Goal: Information Seeking & Learning: Learn about a topic

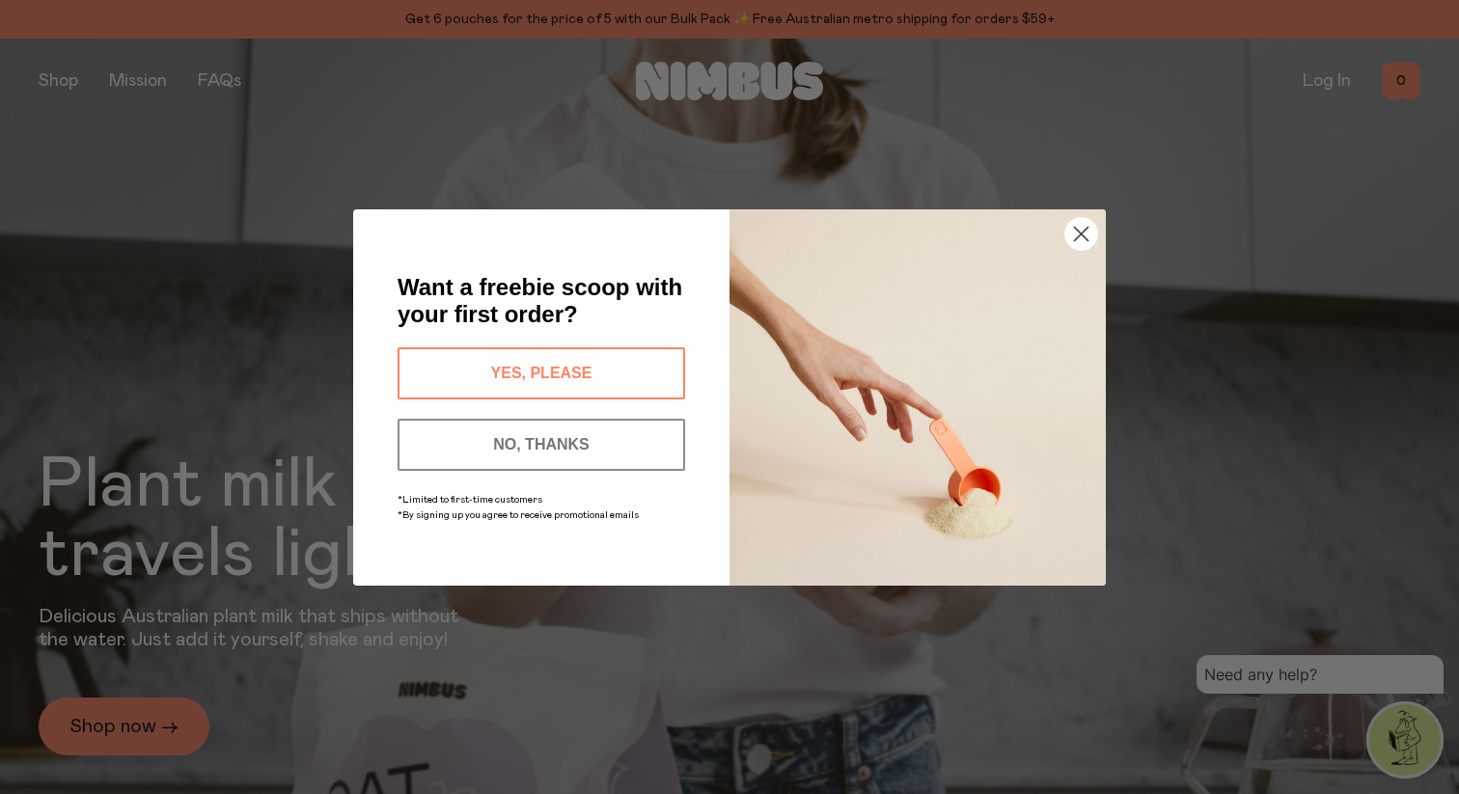
click at [1086, 228] on icon "Close dialog" at bounding box center [1082, 234] width 14 height 14
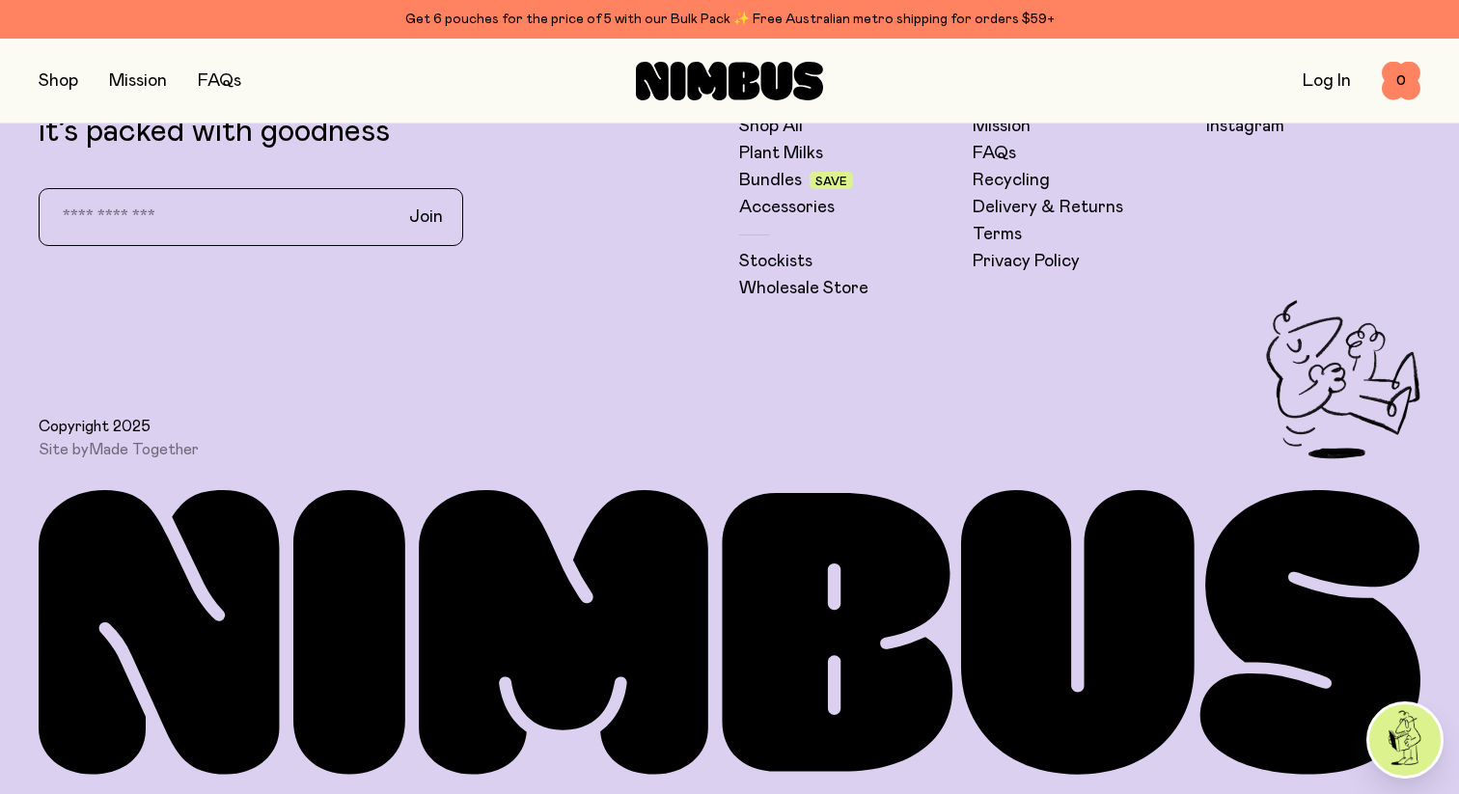
scroll to position [5457, 0]
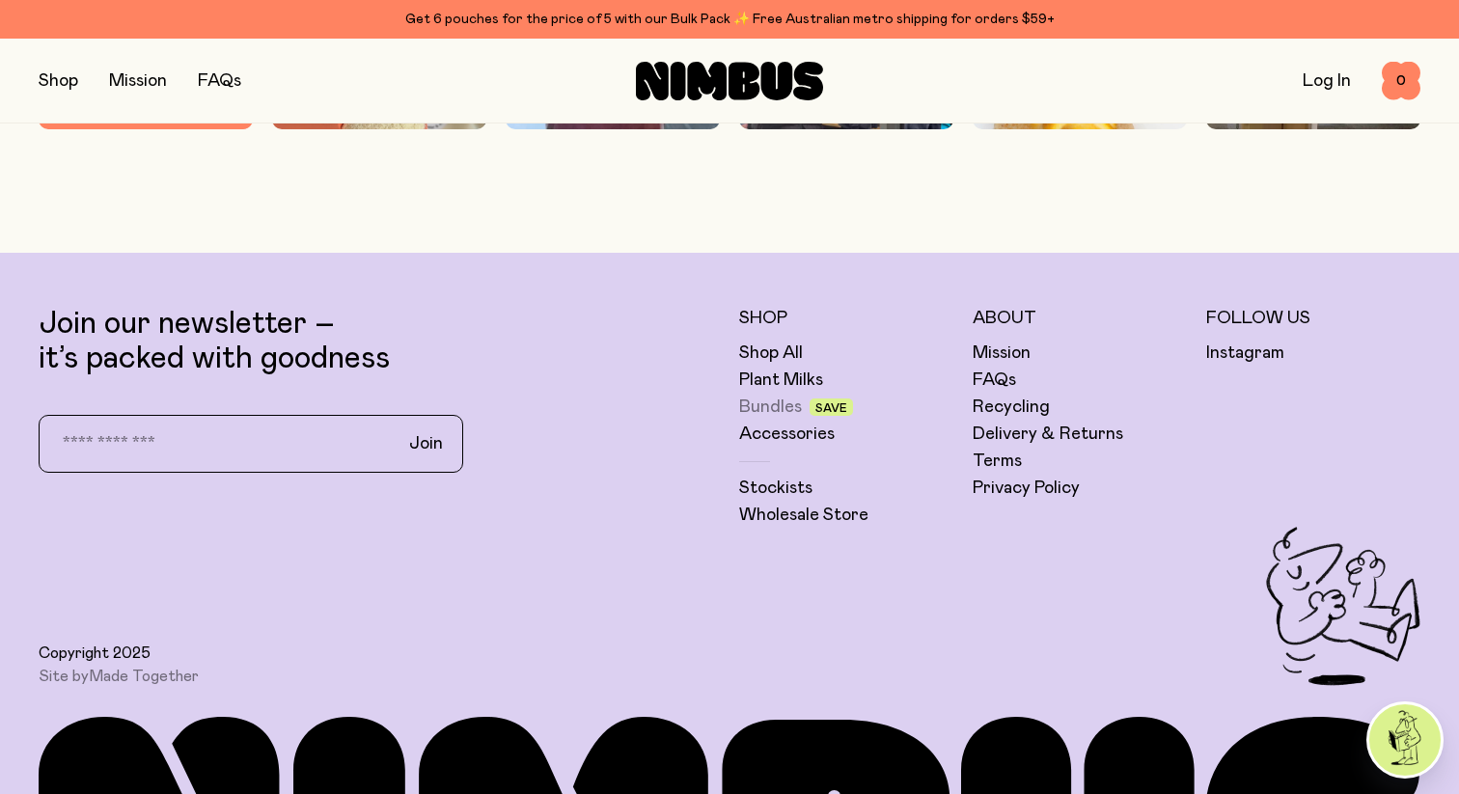
click at [772, 404] on link "Bundles" at bounding box center [770, 407] width 63 height 23
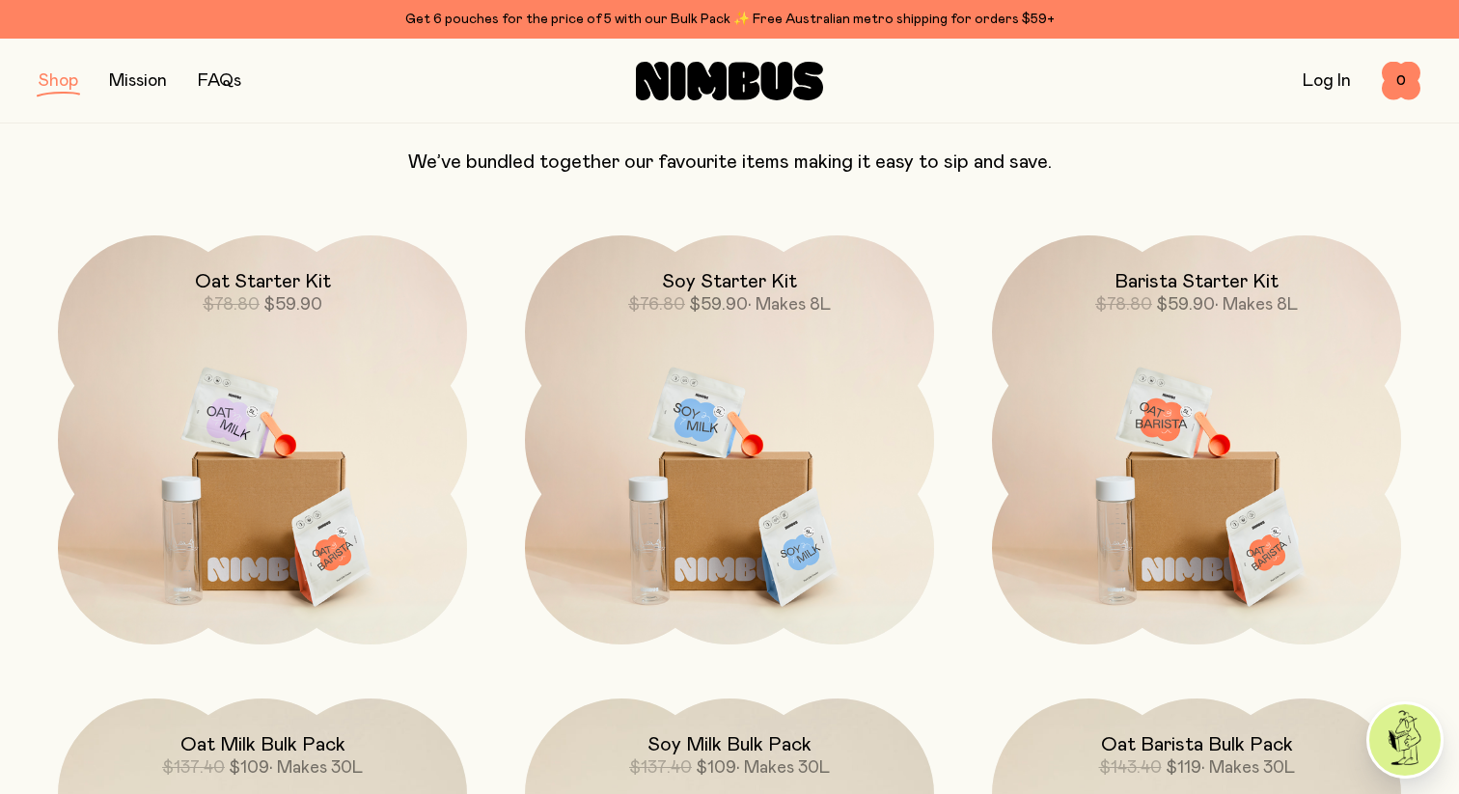
scroll to position [178, 0]
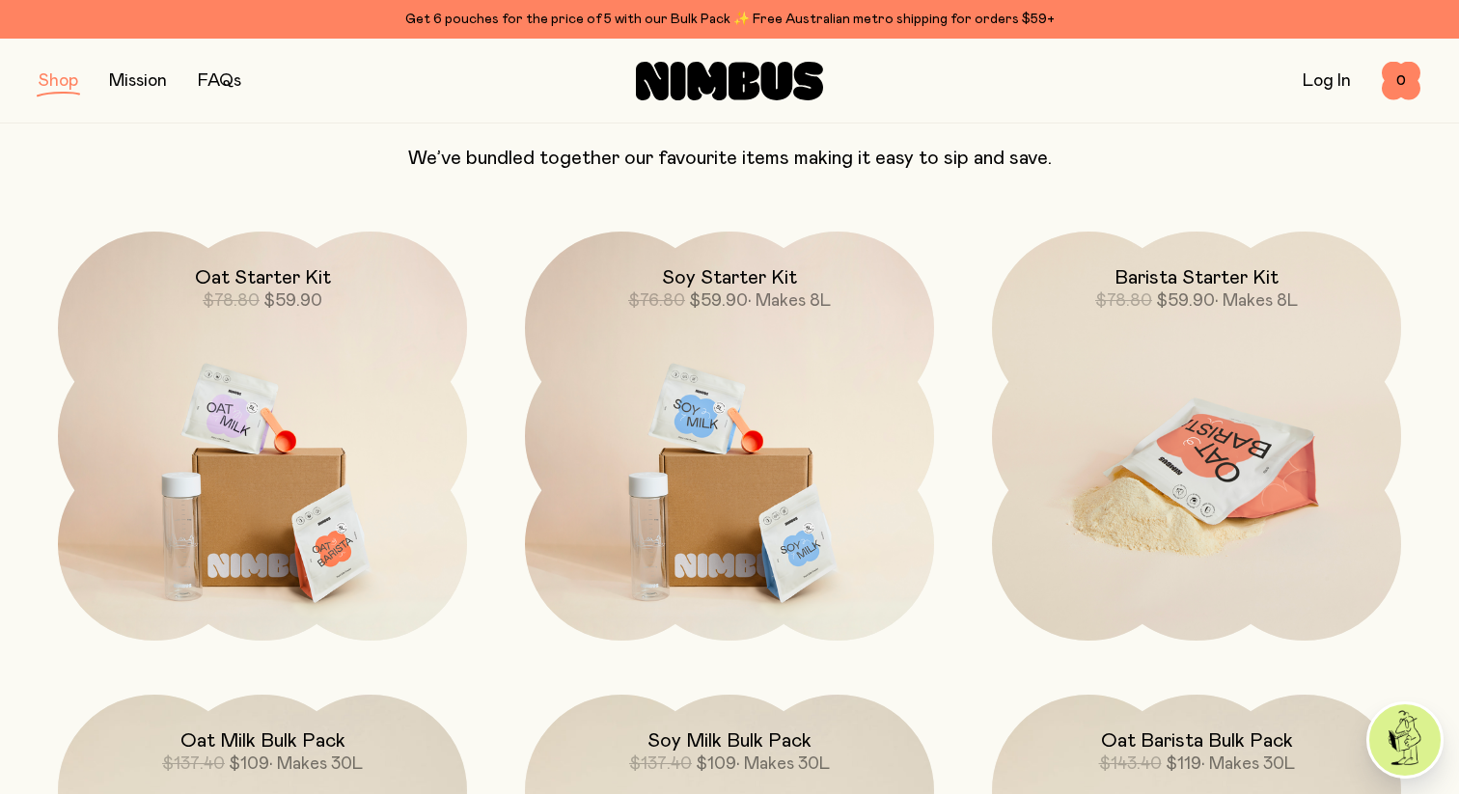
click at [1177, 401] on img at bounding box center [1196, 472] width 409 height 481
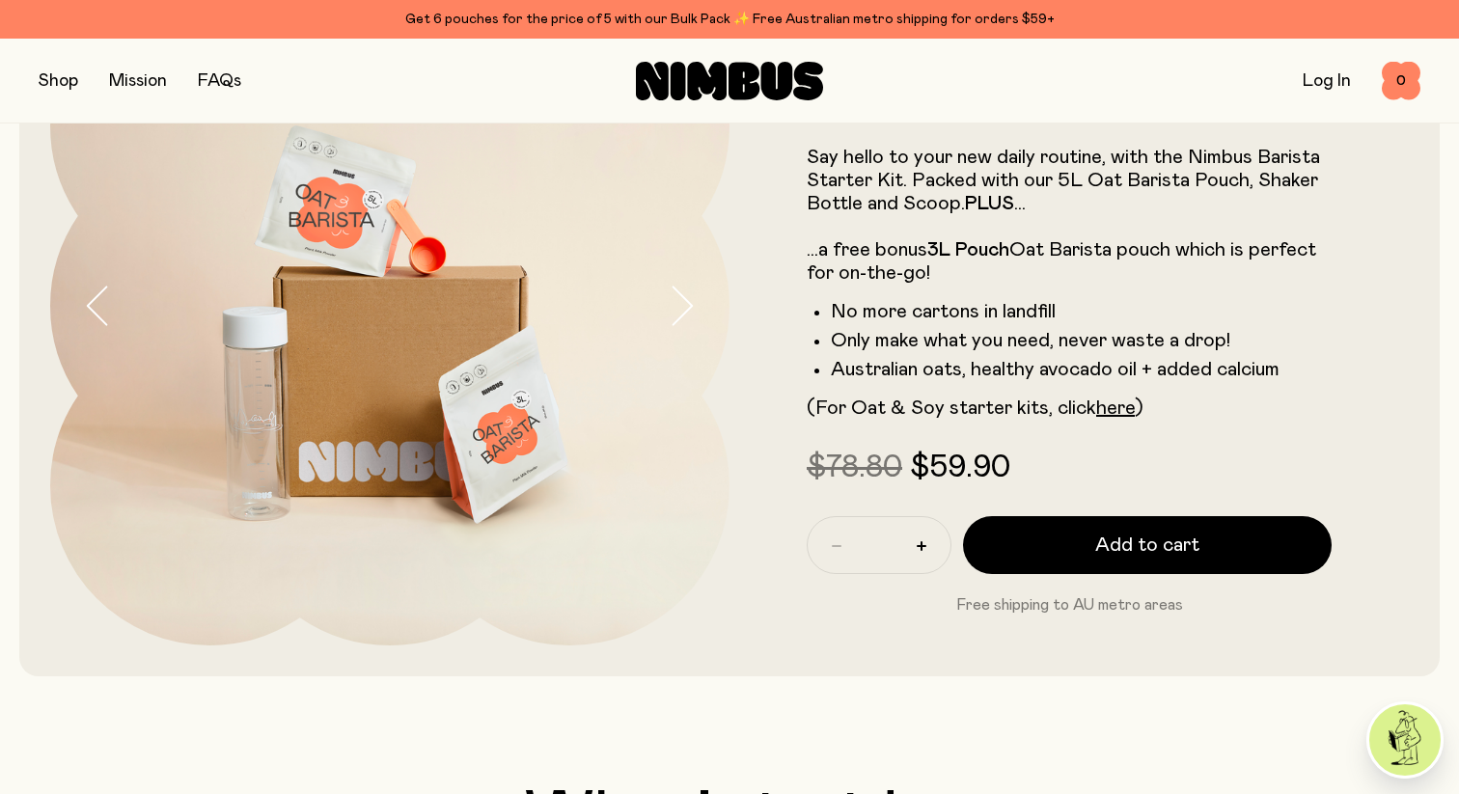
scroll to position [214, 0]
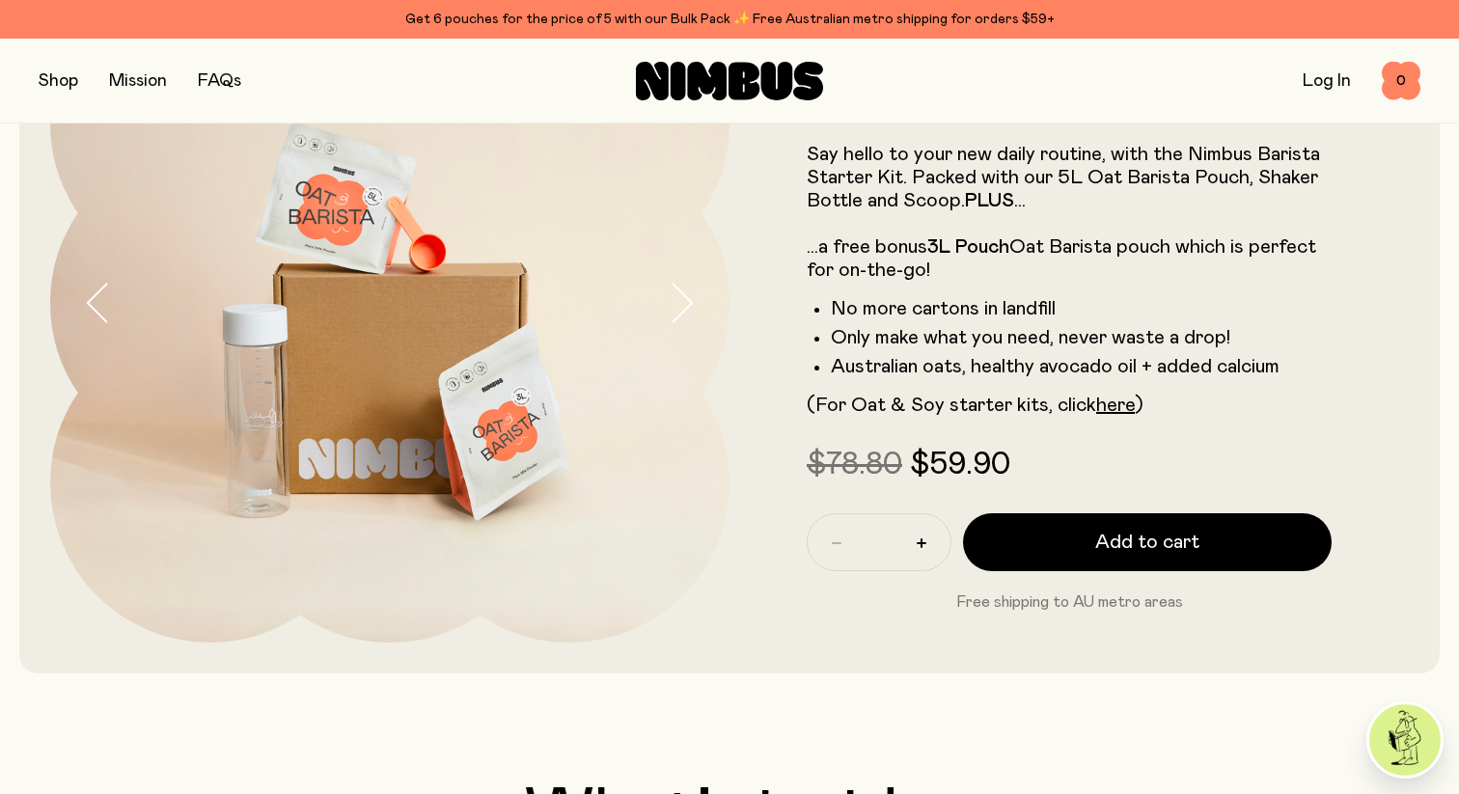
click at [57, 83] on button "button" at bounding box center [59, 81] width 40 height 27
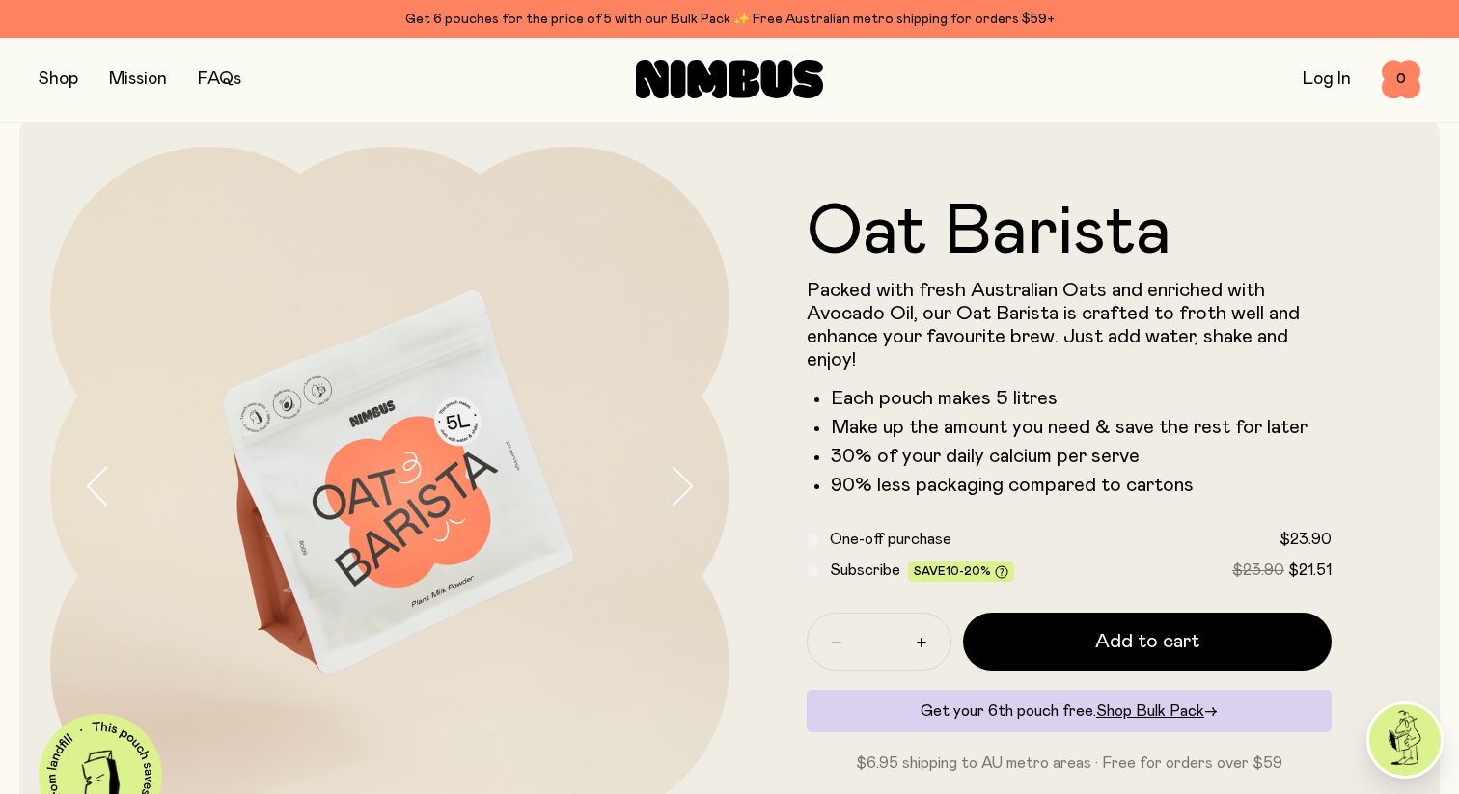
scroll to position [32, 0]
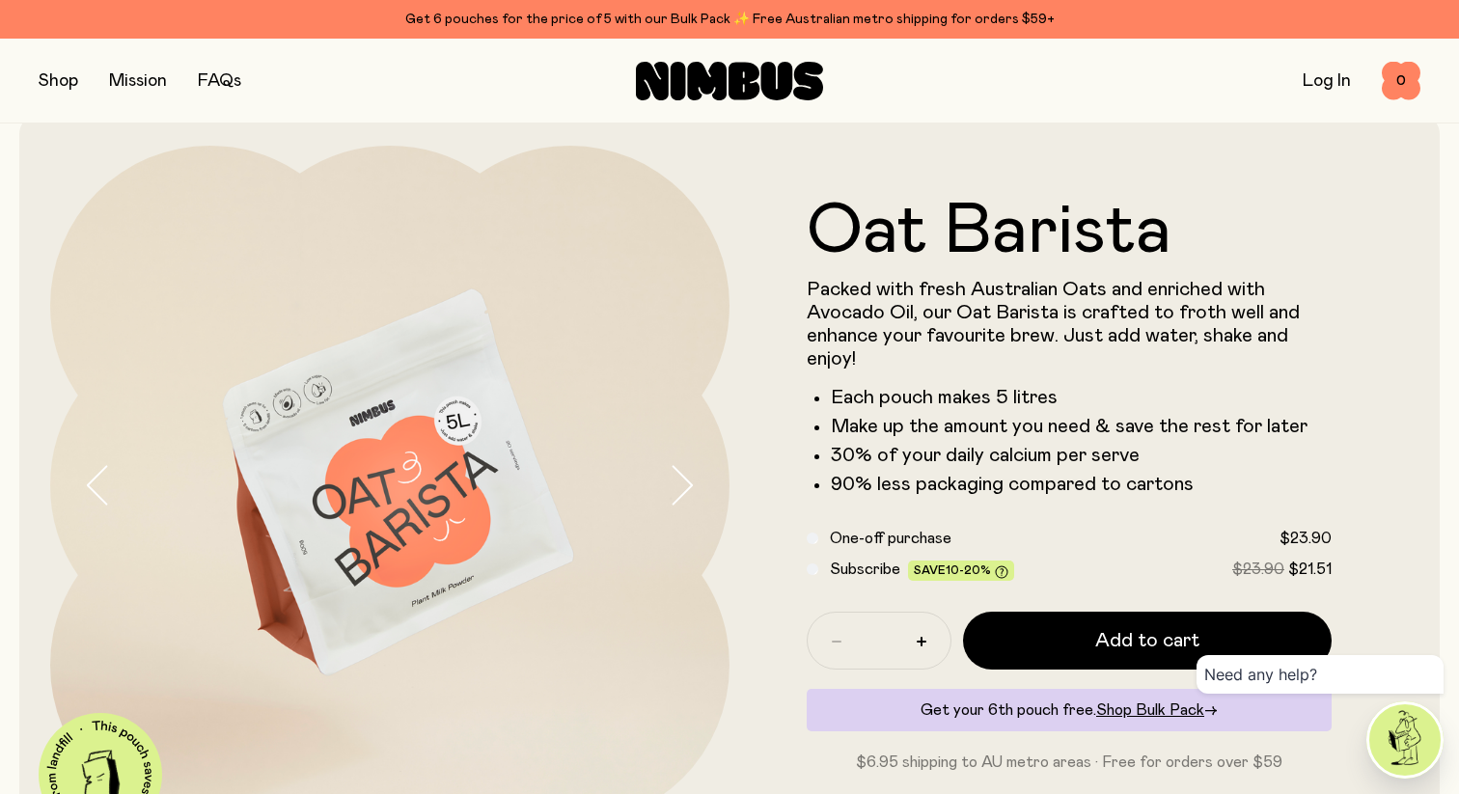
click at [701, 464] on button "button" at bounding box center [699, 485] width 62 height 679
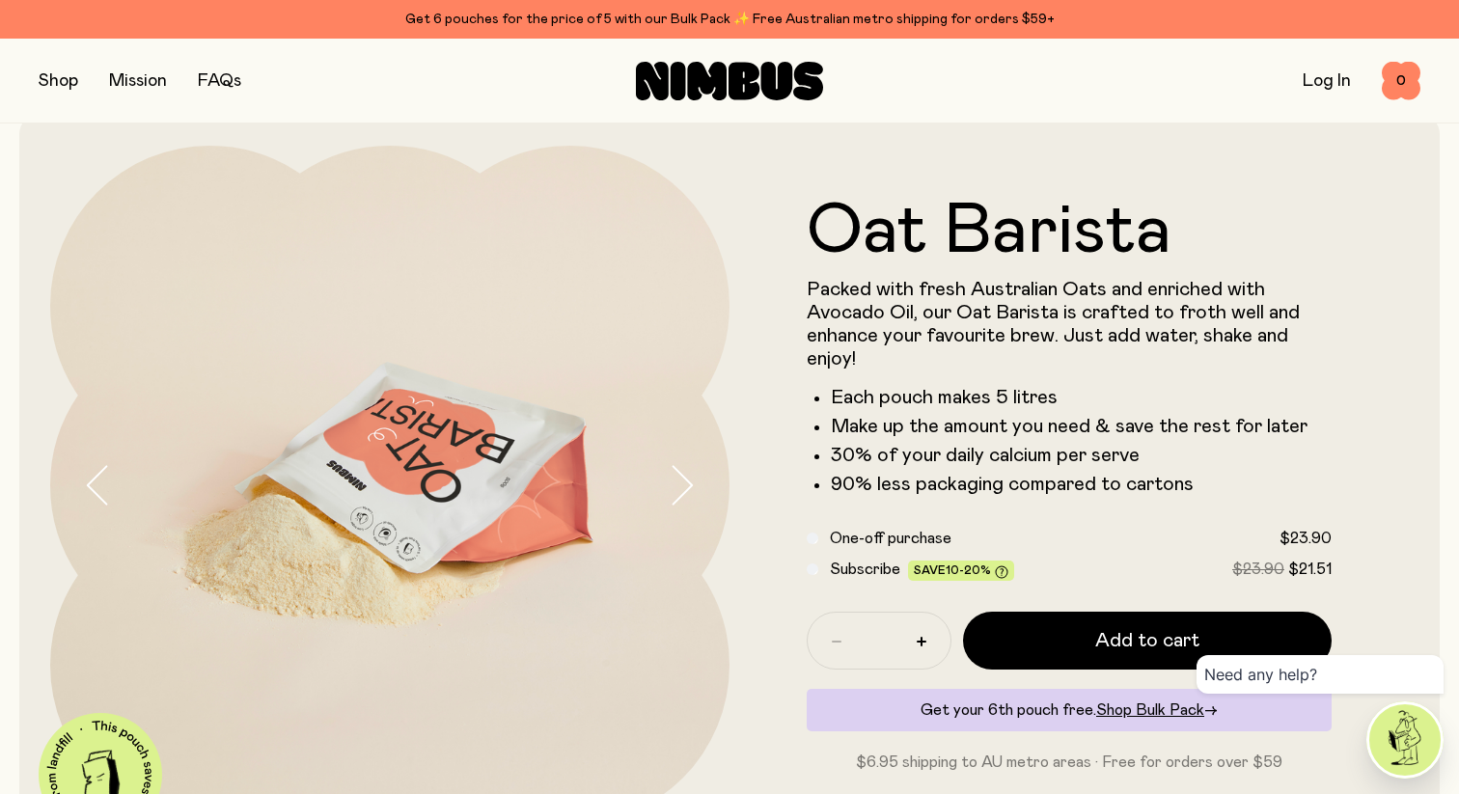
click at [701, 467] on button "button" at bounding box center [699, 485] width 62 height 679
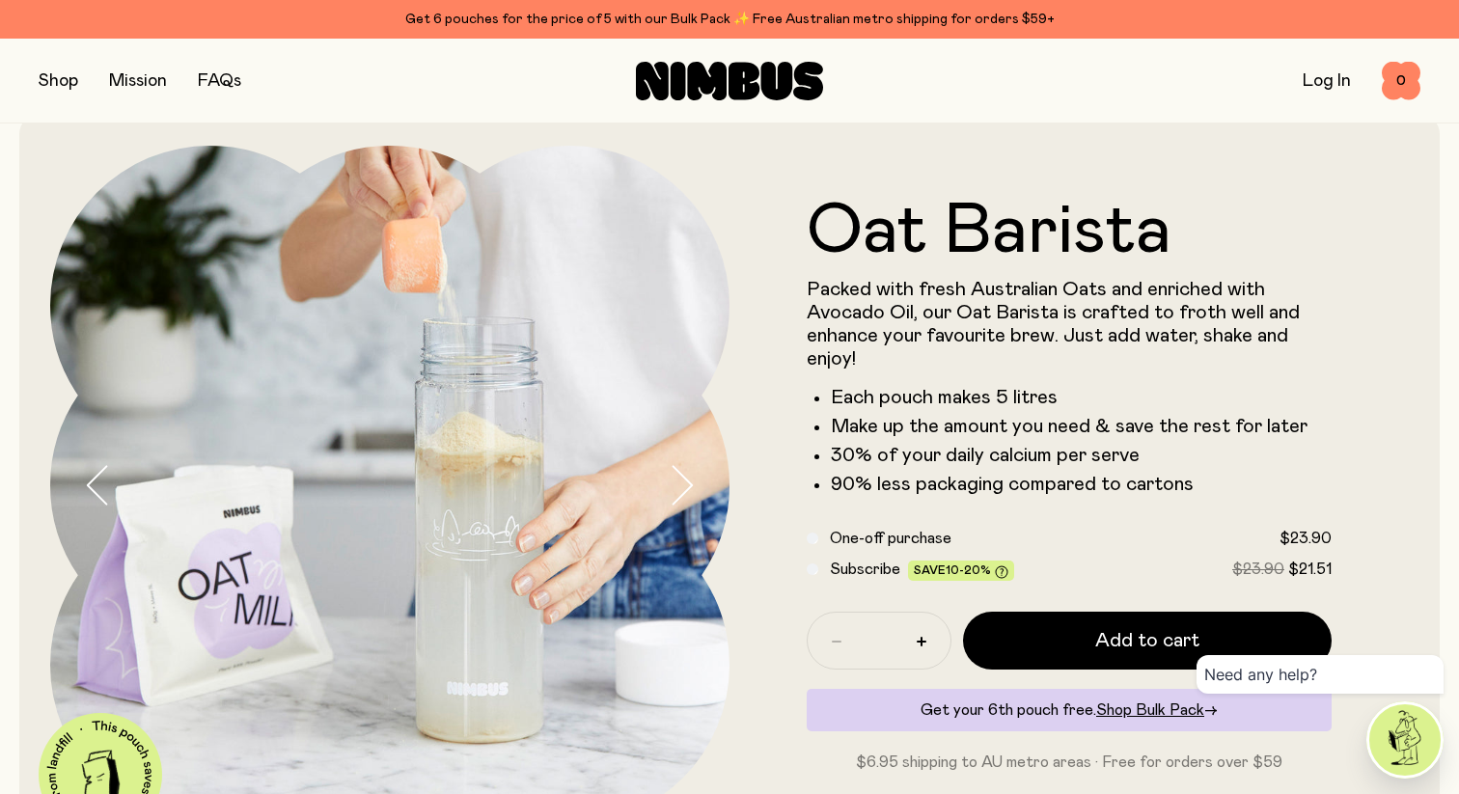
click at [701, 467] on button "button" at bounding box center [699, 485] width 62 height 679
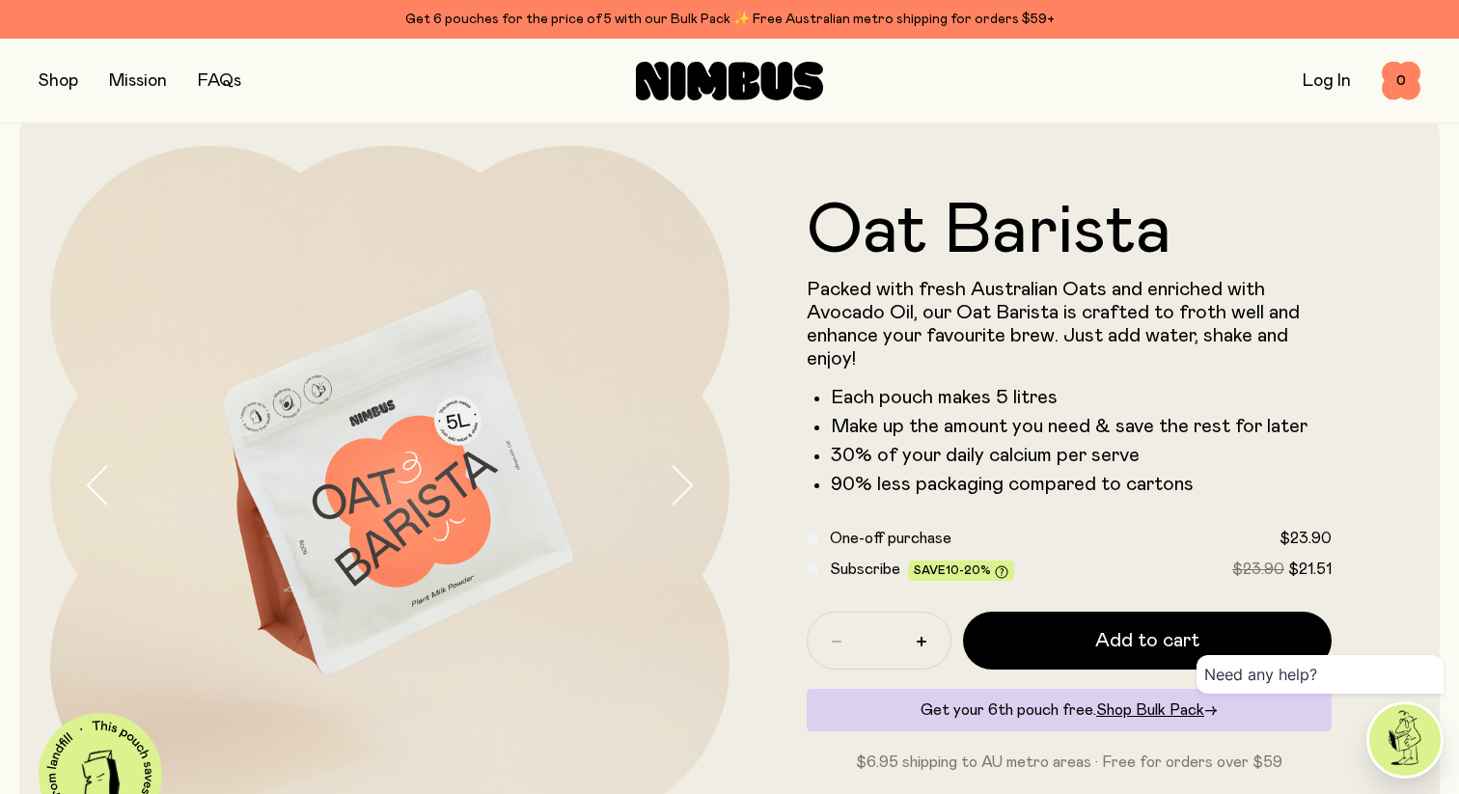
click at [702, 467] on button "button" at bounding box center [699, 485] width 62 height 679
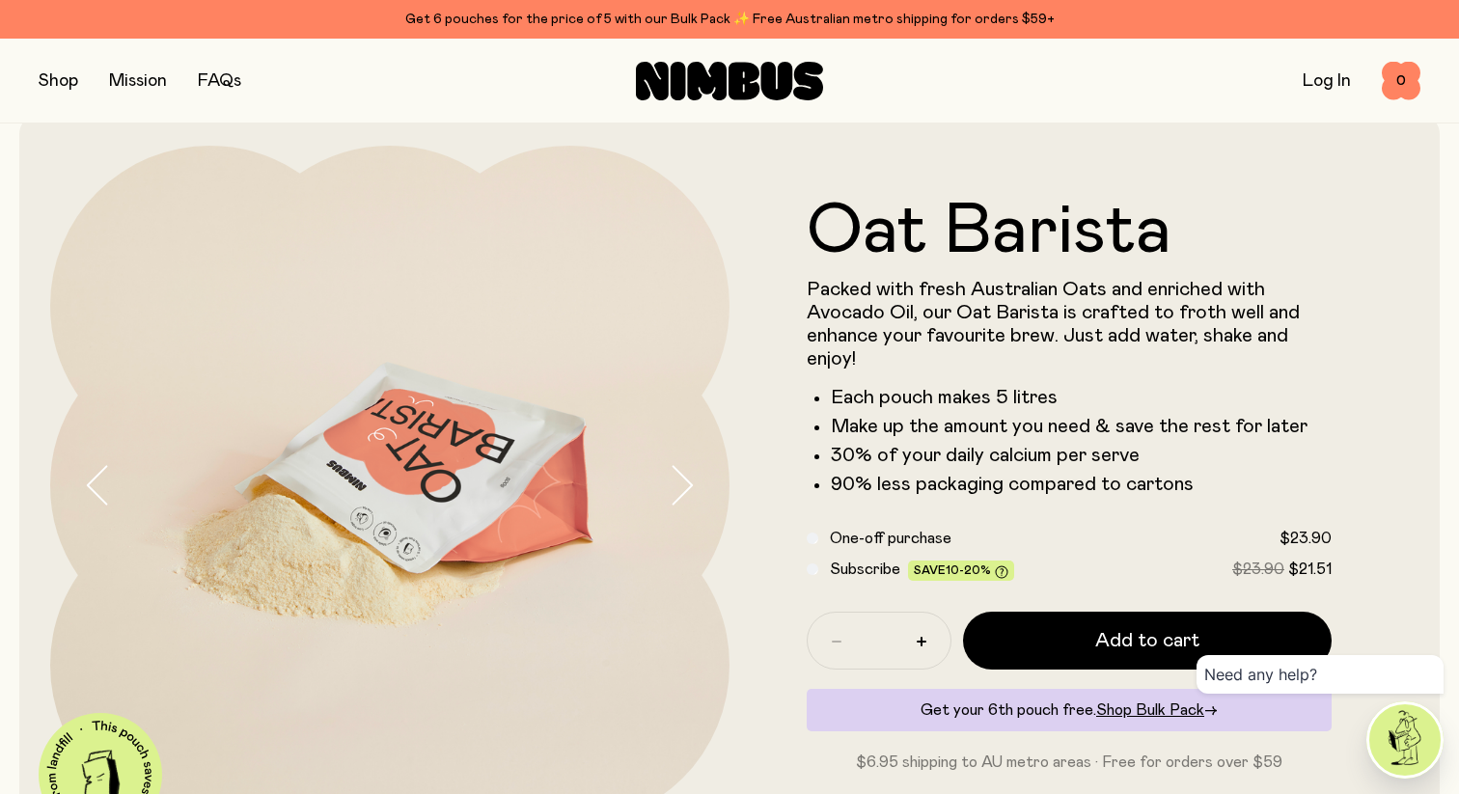
click at [702, 467] on button "button" at bounding box center [699, 485] width 62 height 679
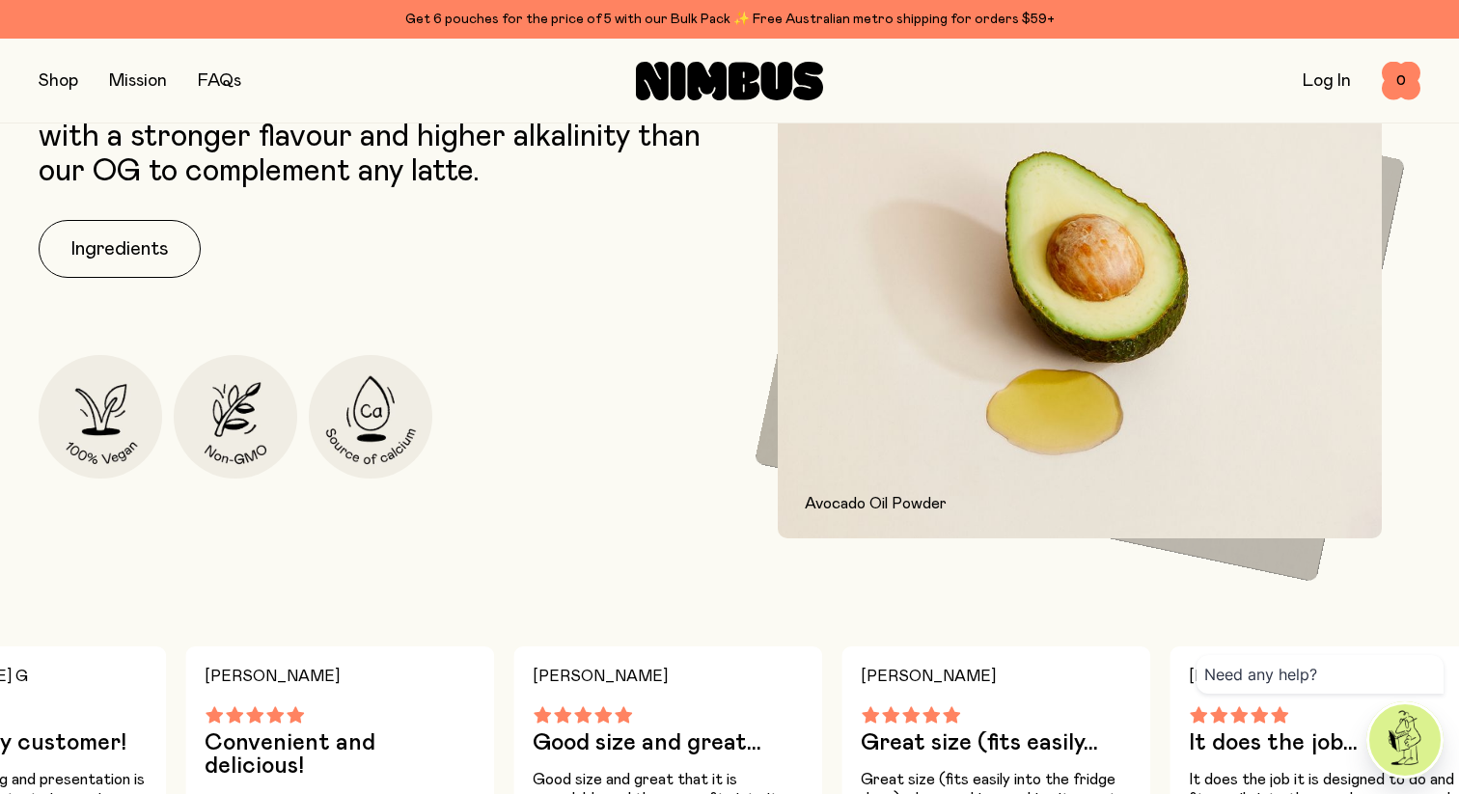
scroll to position [789, 0]
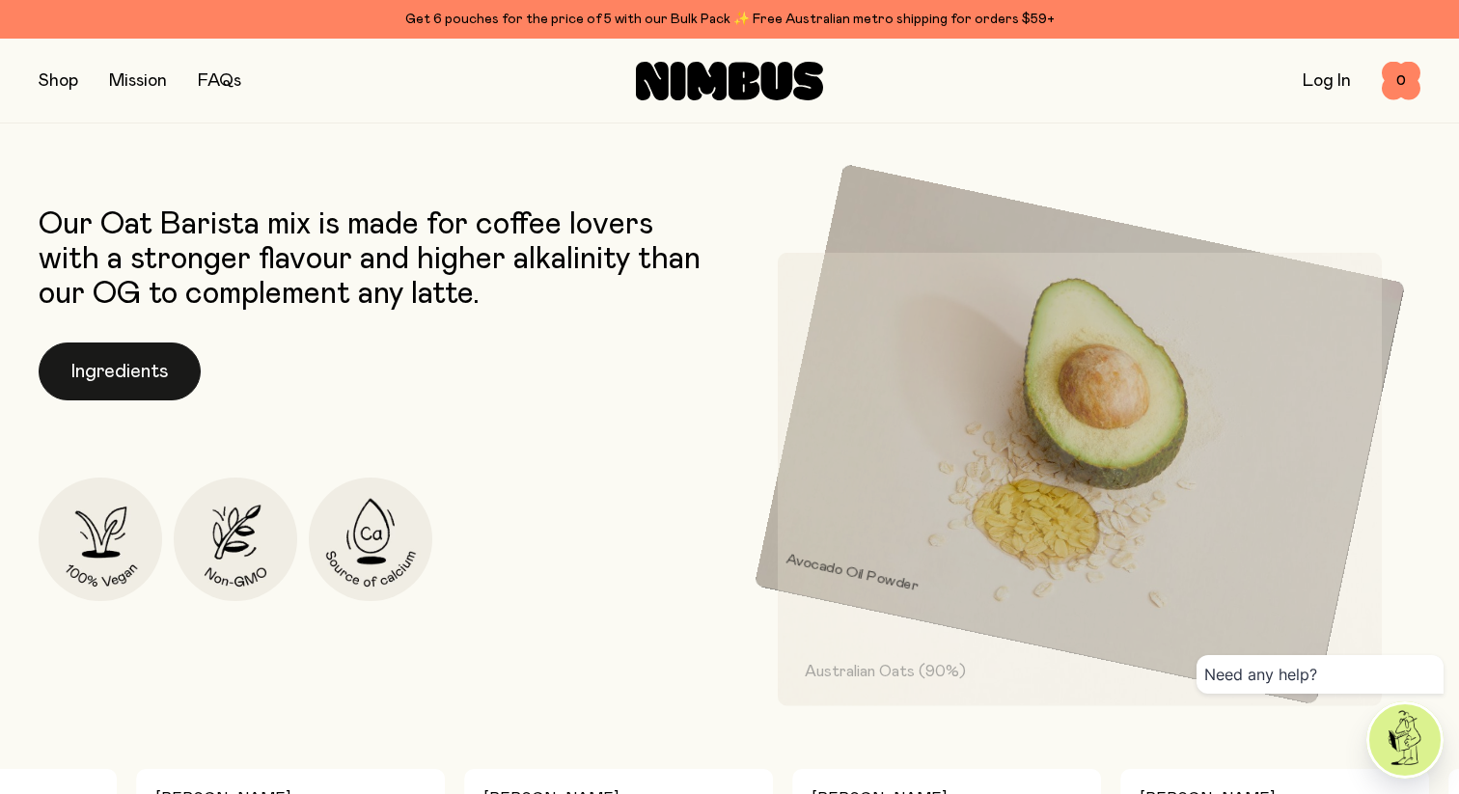
click at [146, 374] on button "Ingredients" at bounding box center [120, 372] width 162 height 58
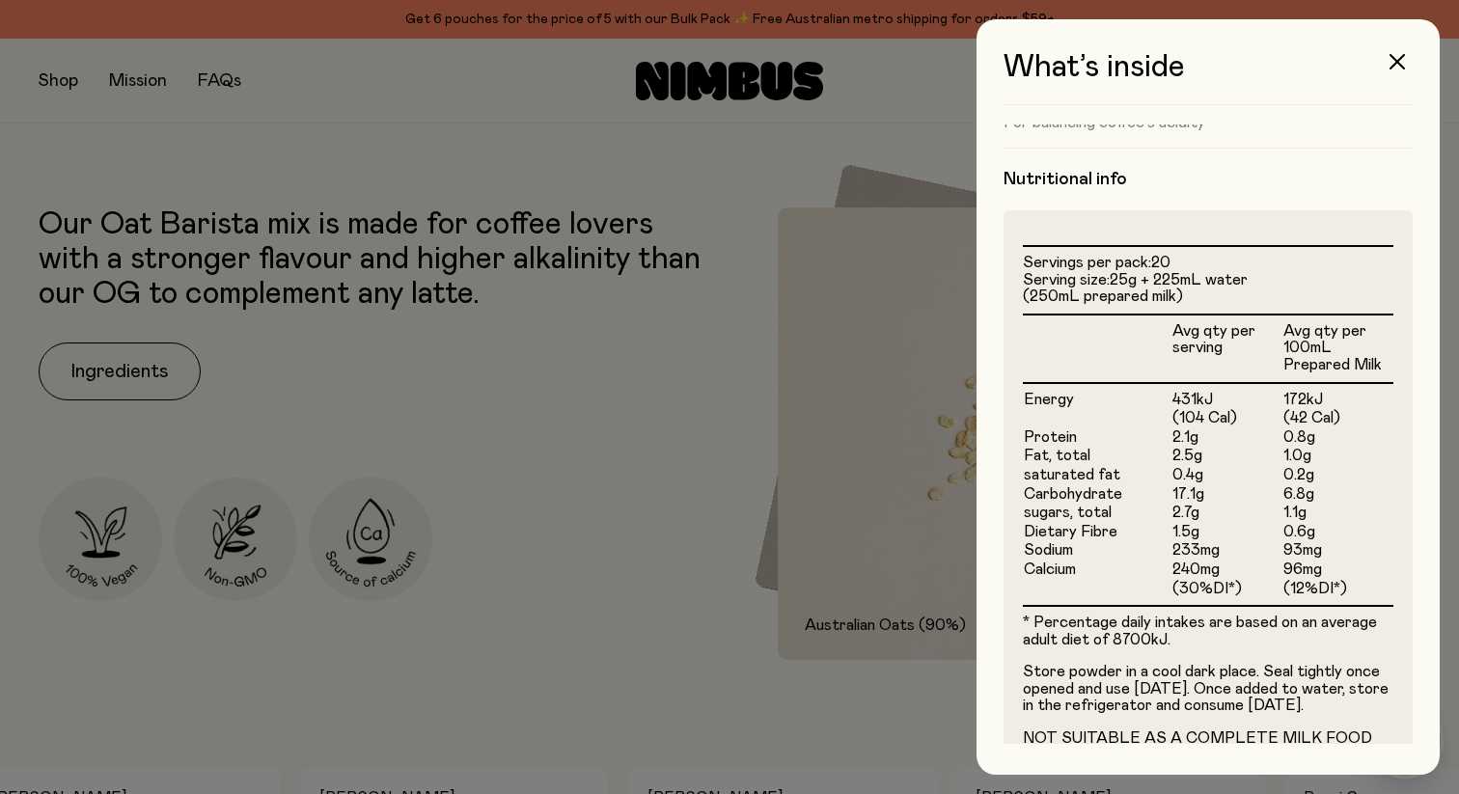
scroll to position [542, 0]
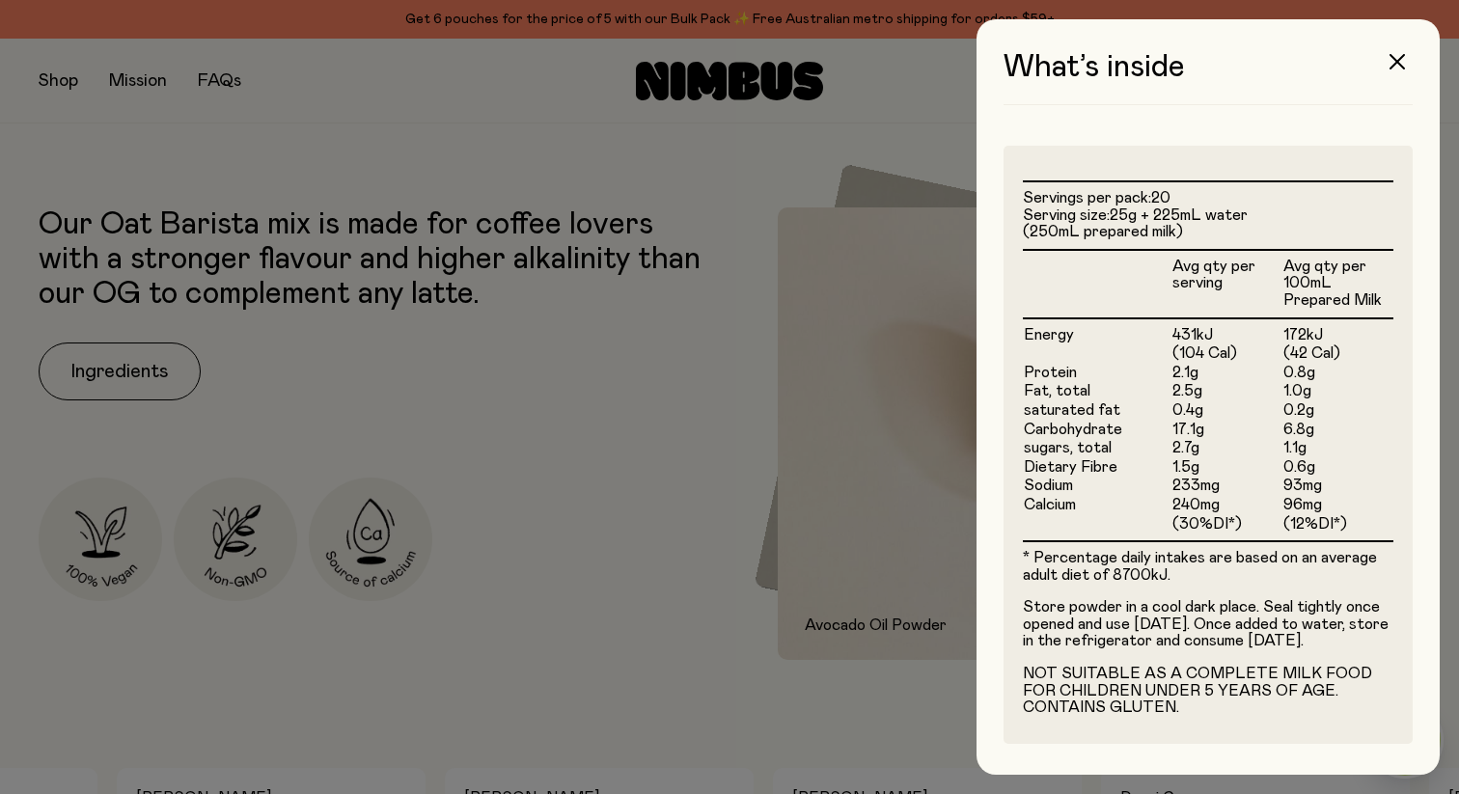
click at [657, 153] on div at bounding box center [729, 397] width 1459 height 794
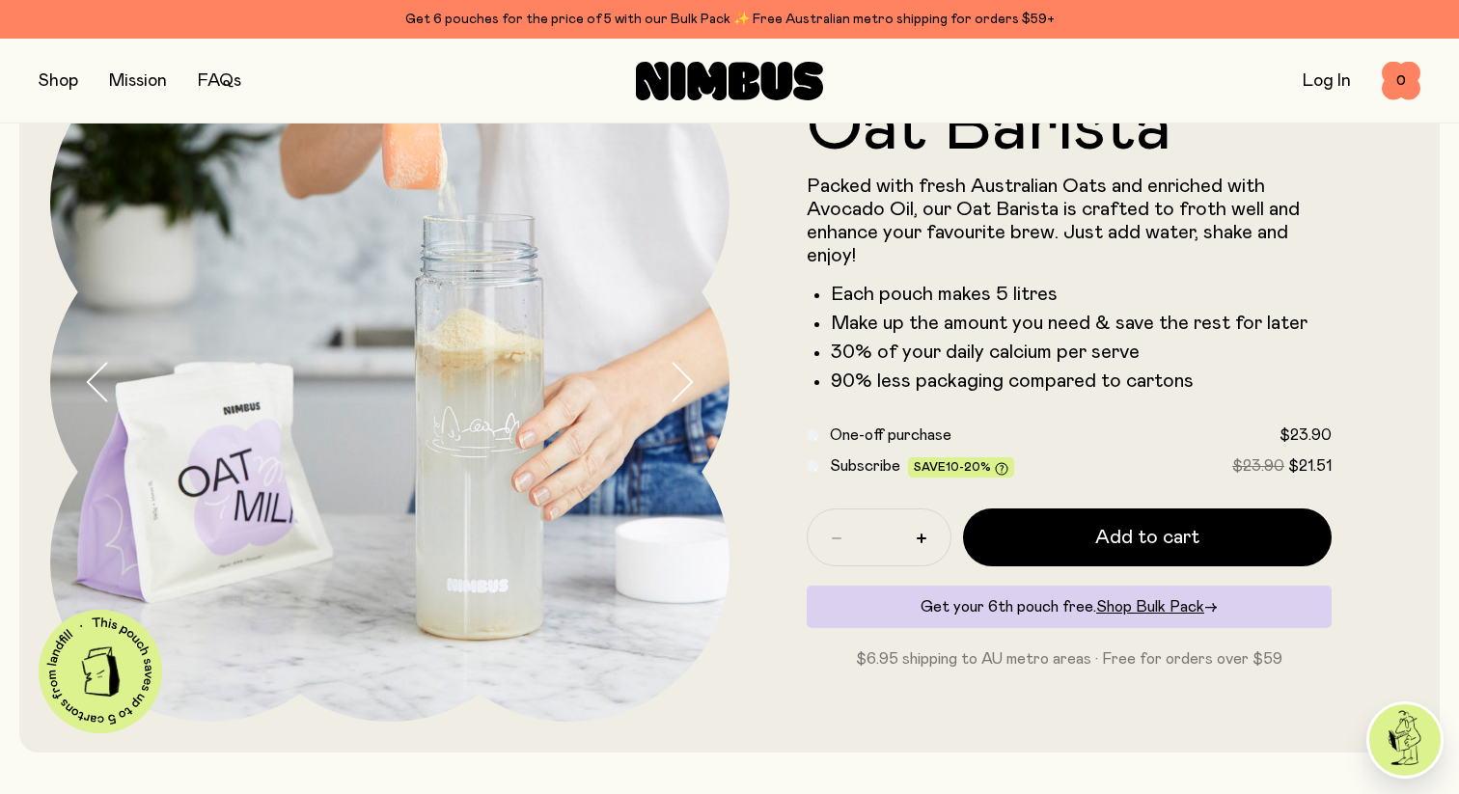
scroll to position [0, 0]
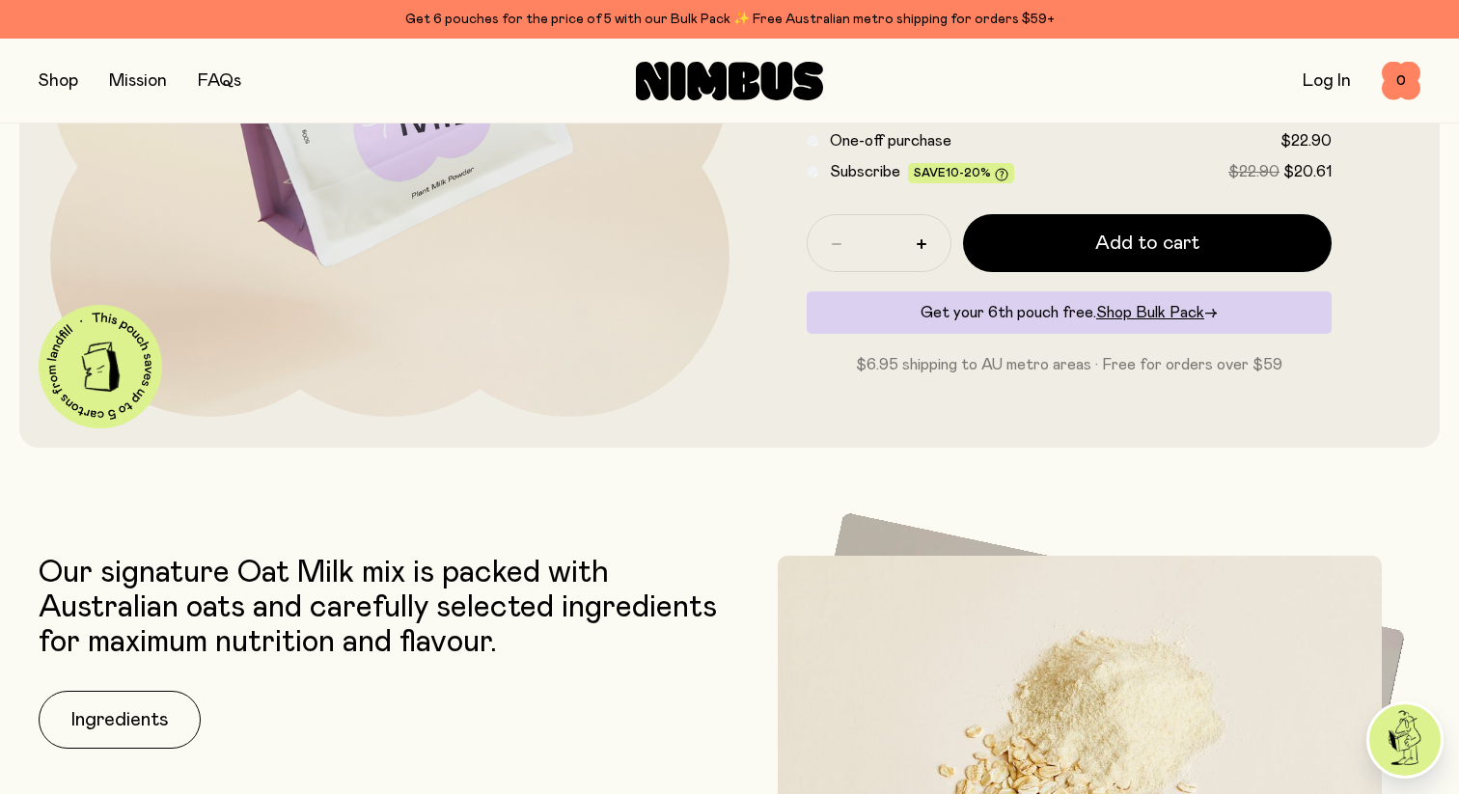
scroll to position [711, 0]
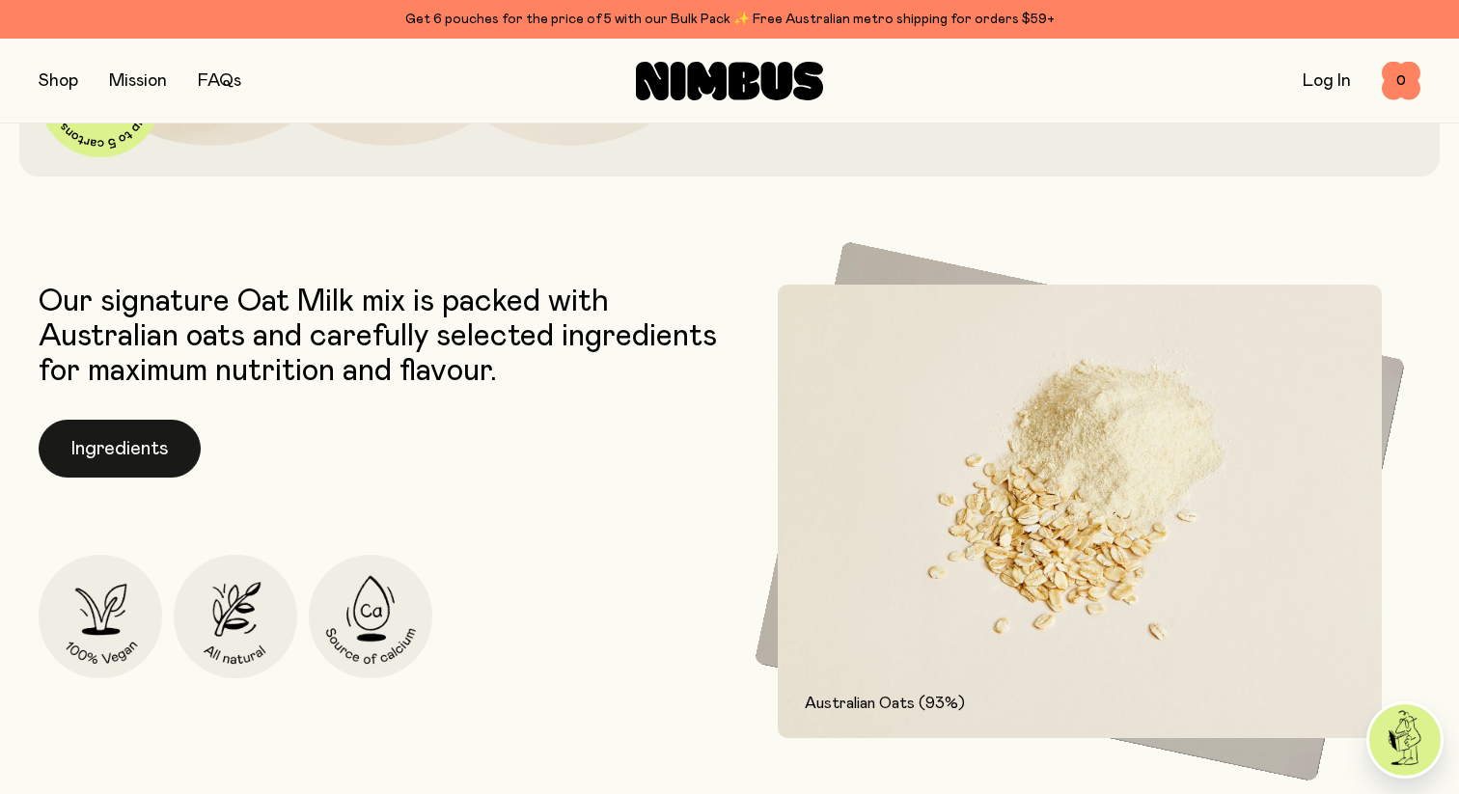
click at [140, 439] on button "Ingredients" at bounding box center [120, 449] width 162 height 58
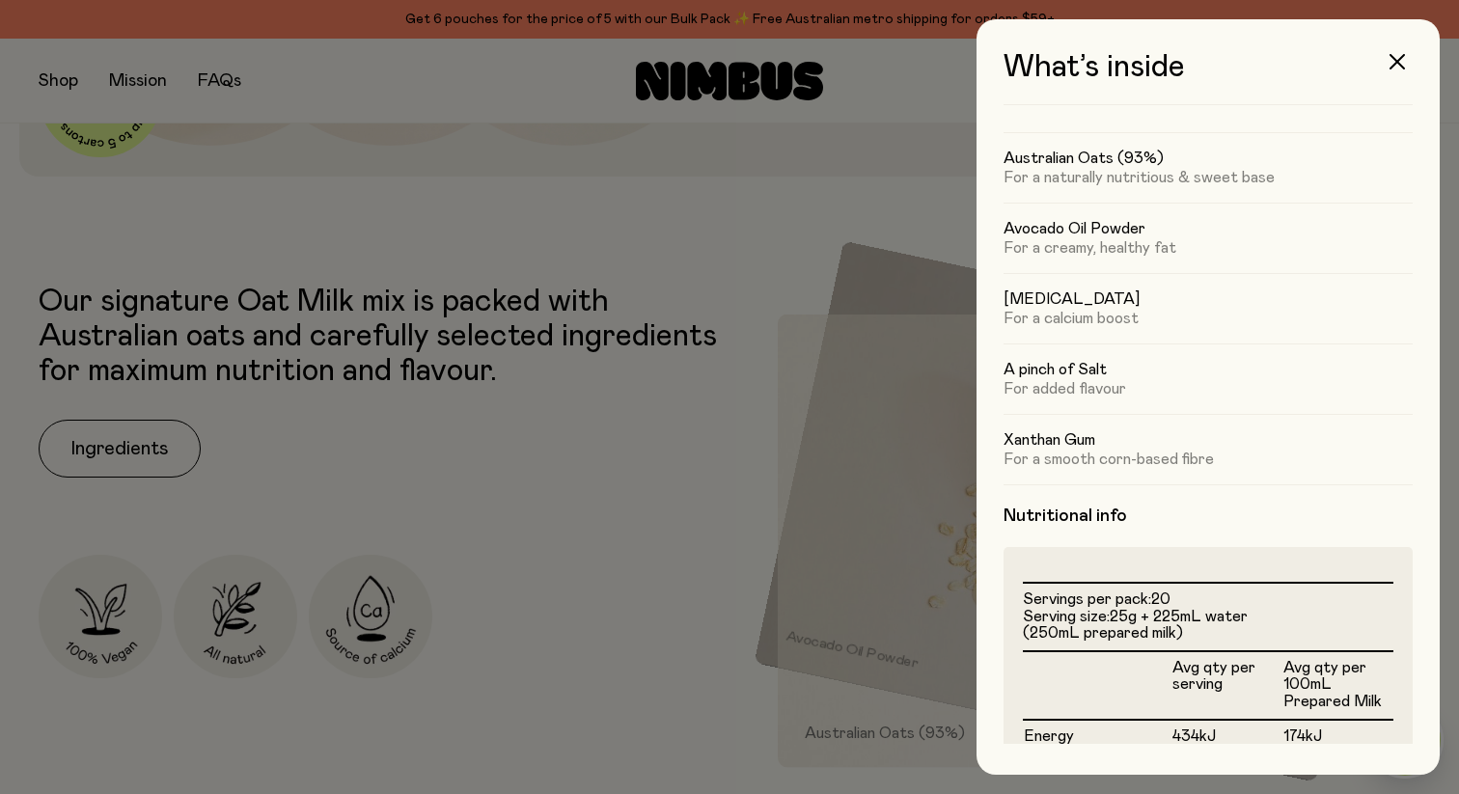
scroll to position [0, 0]
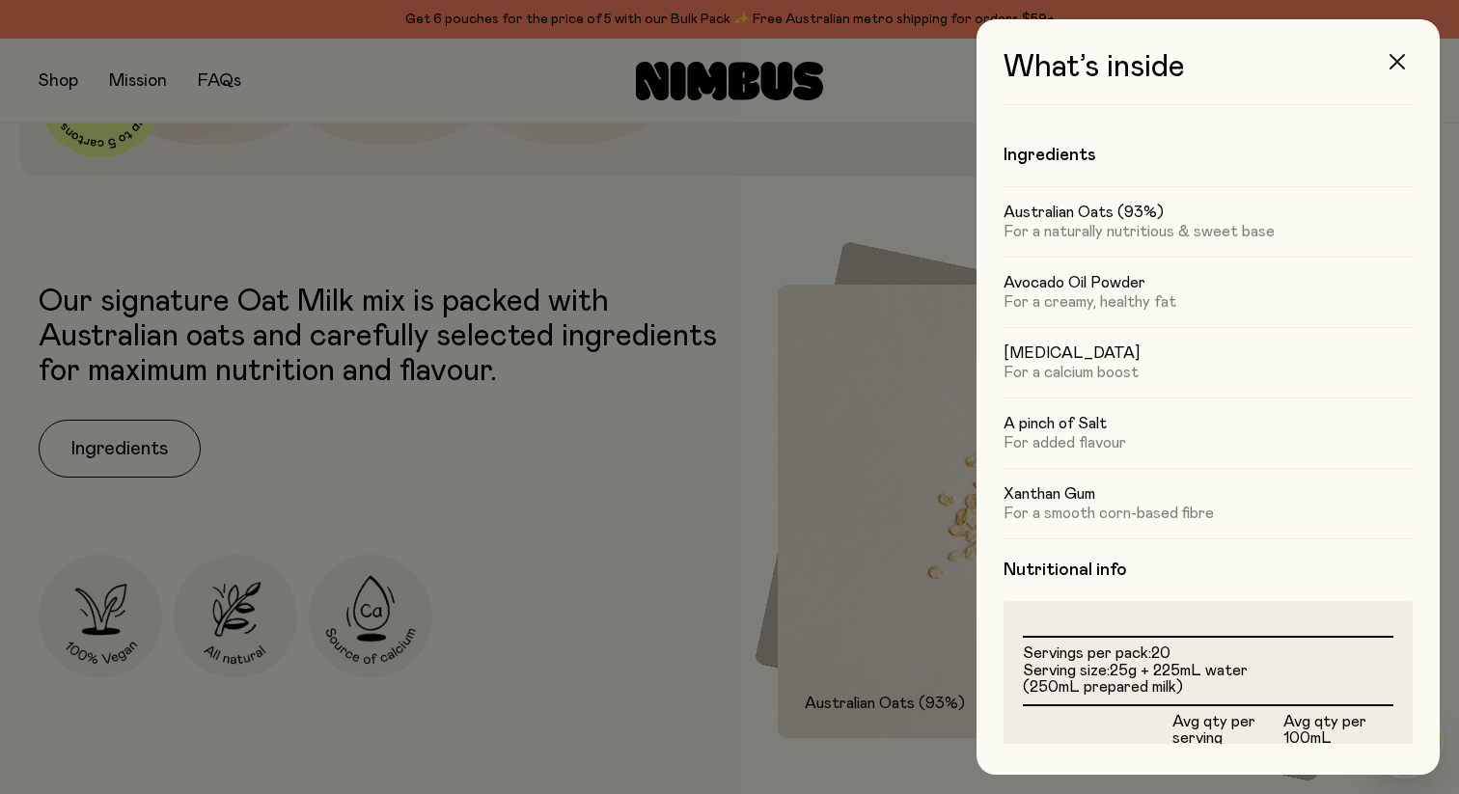
click at [1391, 64] on icon "button" at bounding box center [1397, 61] width 15 height 15
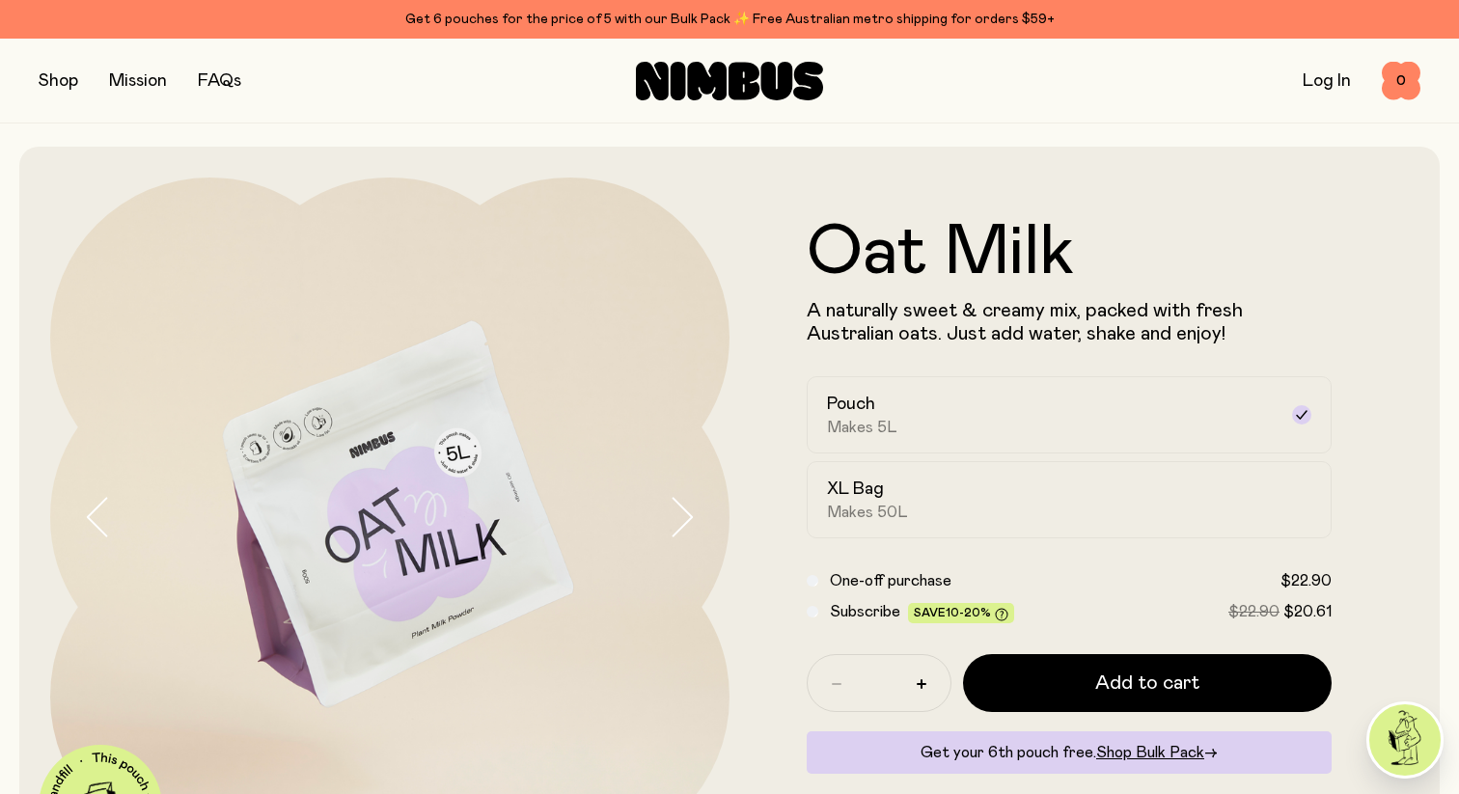
scroll to position [711, 0]
